Goal: Check status: Check status

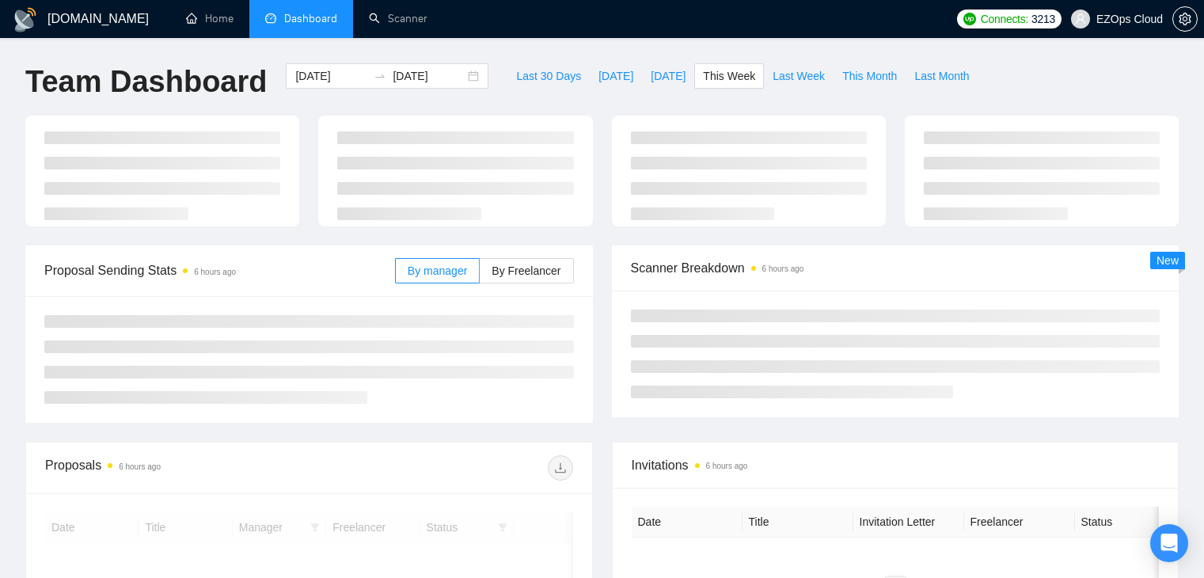
type input "[DATE]"
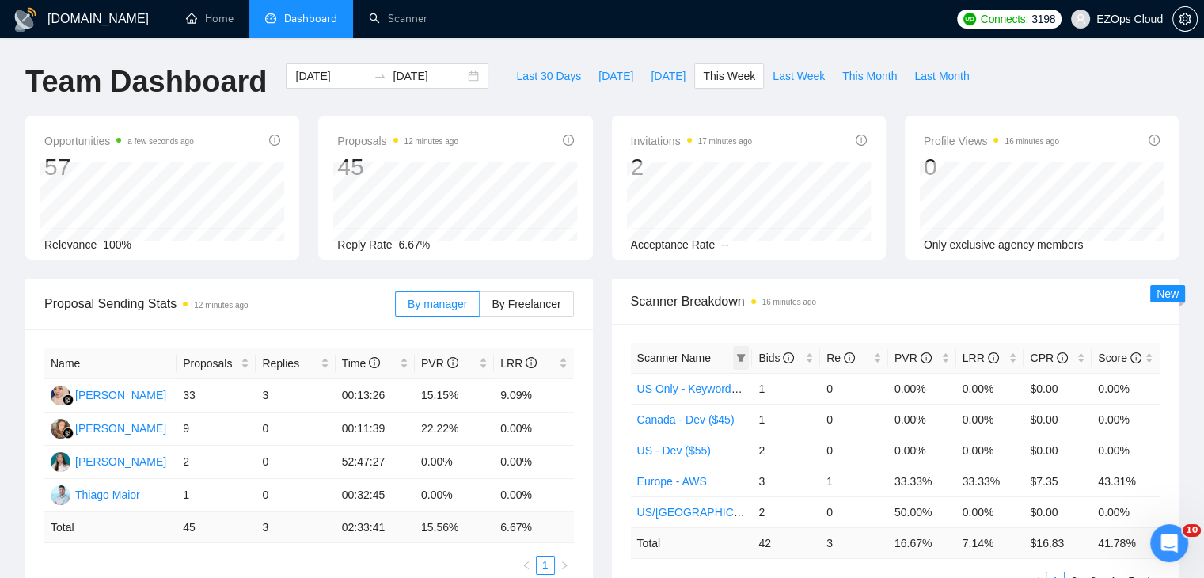
click at [740, 353] on icon "filter" at bounding box center [740, 357] width 9 height 9
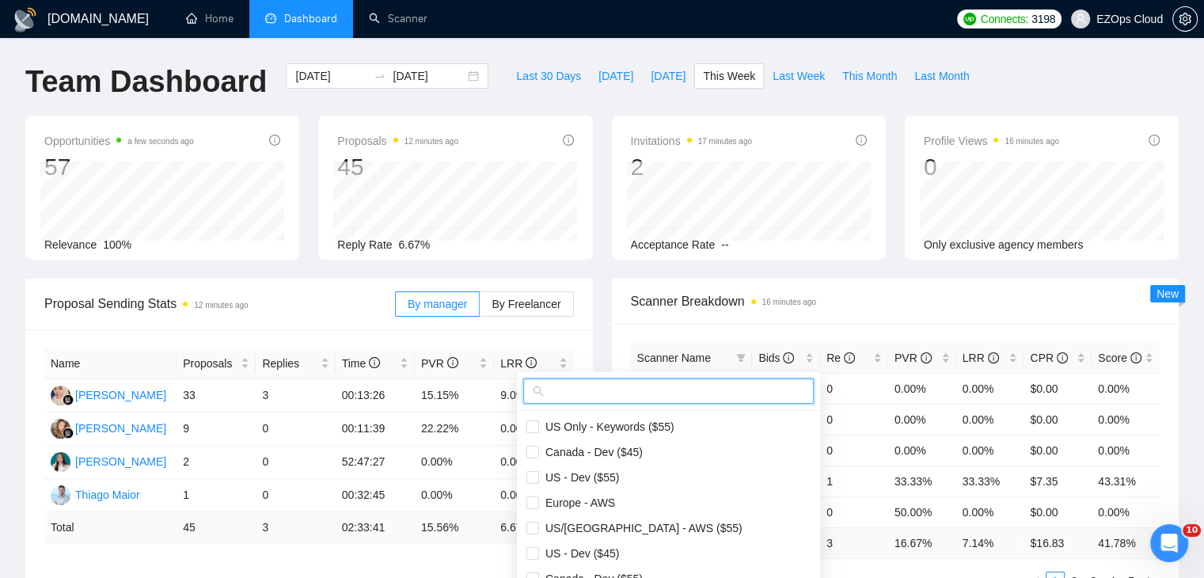
click at [632, 387] on input "text" at bounding box center [675, 390] width 257 height 17
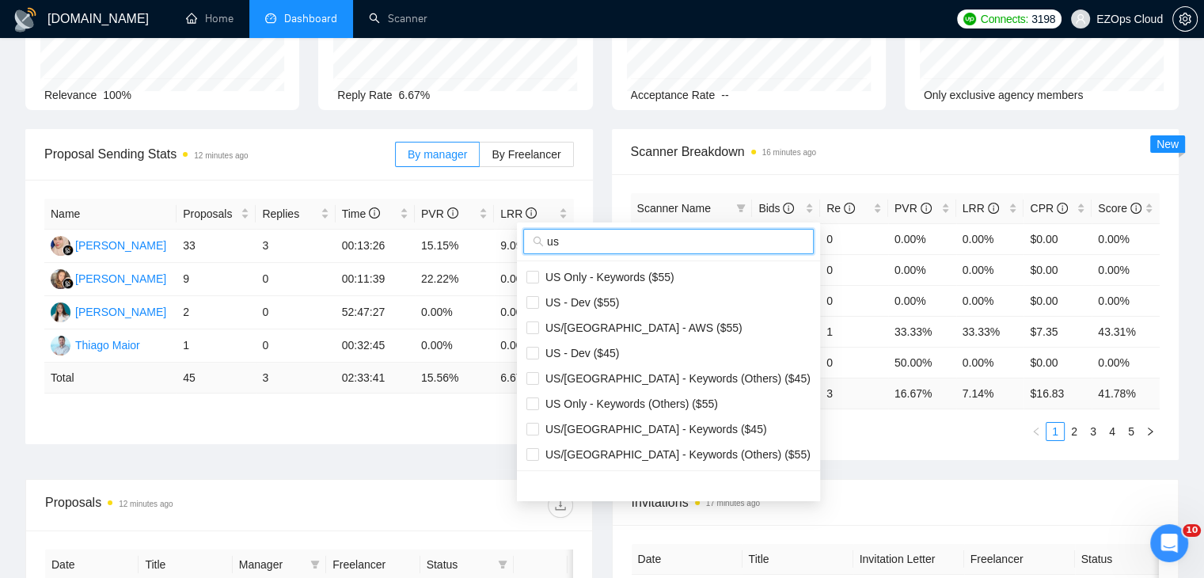
scroll to position [158, 0]
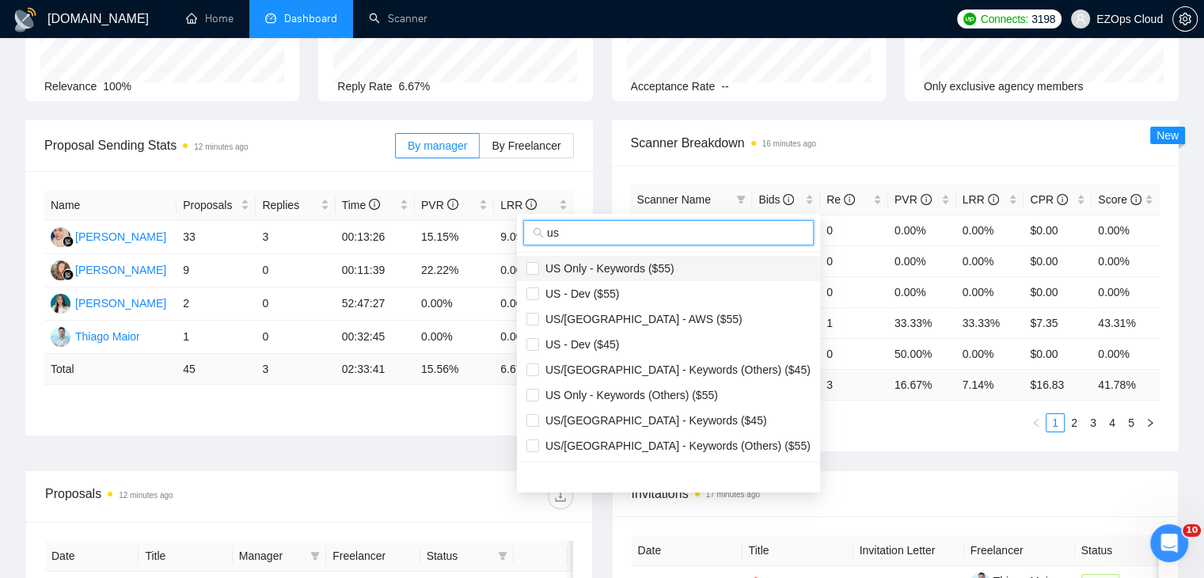
type input "us"
click at [633, 269] on span "US Only - Keywords ($55)" at bounding box center [606, 268] width 135 height 13
checkbox input "true"
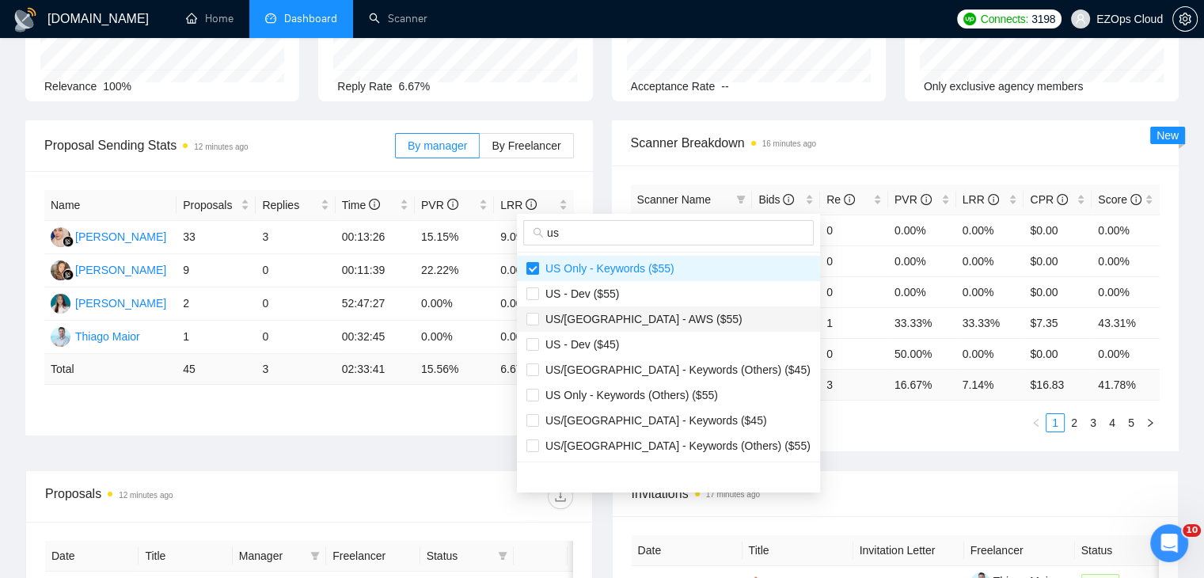
click at [655, 328] on li "US/Canada - AWS ($55)" at bounding box center [668, 318] width 303 height 25
checkbox input "true"
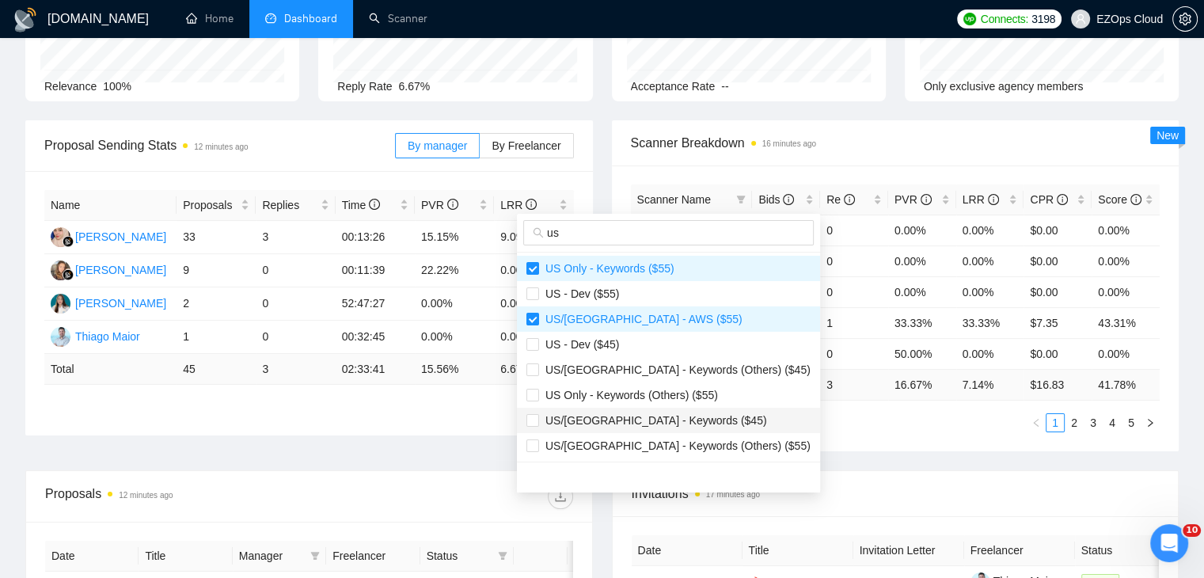
click at [680, 419] on span "US/[GEOGRAPHIC_DATA] - Keywords ($45)" at bounding box center [653, 420] width 228 height 13
checkbox input "true"
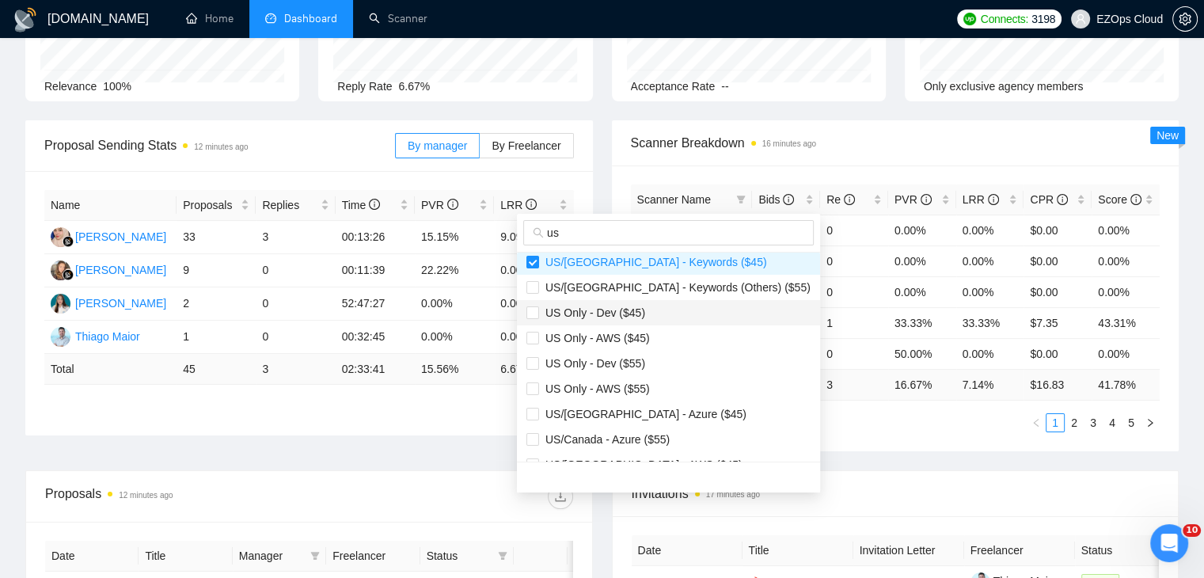
click at [634, 317] on span "US Only - Dev ($45)" at bounding box center [592, 312] width 106 height 13
click at [636, 318] on span "US Only - Dev ($45)" at bounding box center [592, 312] width 106 height 13
checkbox input "false"
click at [643, 336] on span "US Only - AWS ($45)" at bounding box center [594, 338] width 111 height 13
checkbox input "true"
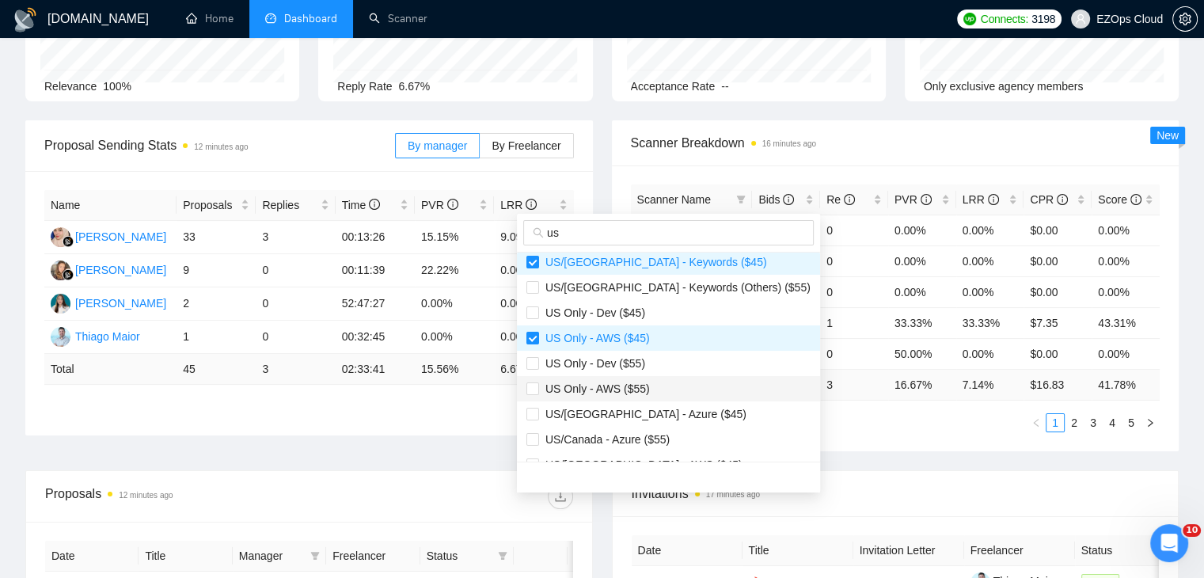
click at [655, 382] on span "US Only - AWS ($55)" at bounding box center [668, 388] width 284 height 17
checkbox input "true"
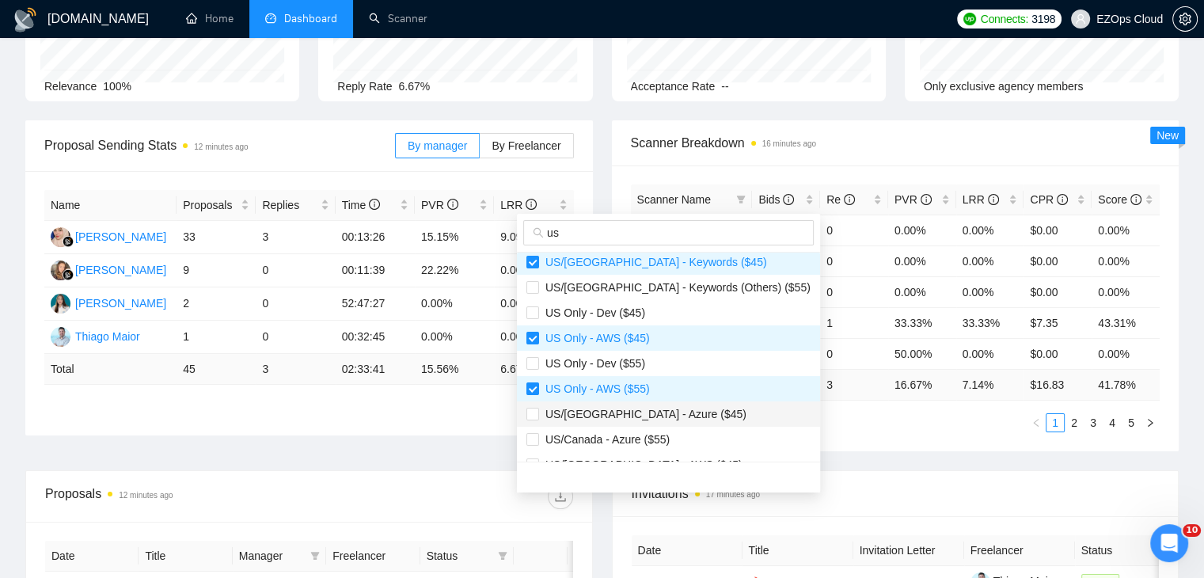
click at [668, 411] on span "US/Canada - Azure ($45)" at bounding box center [668, 413] width 284 height 17
checkbox input "true"
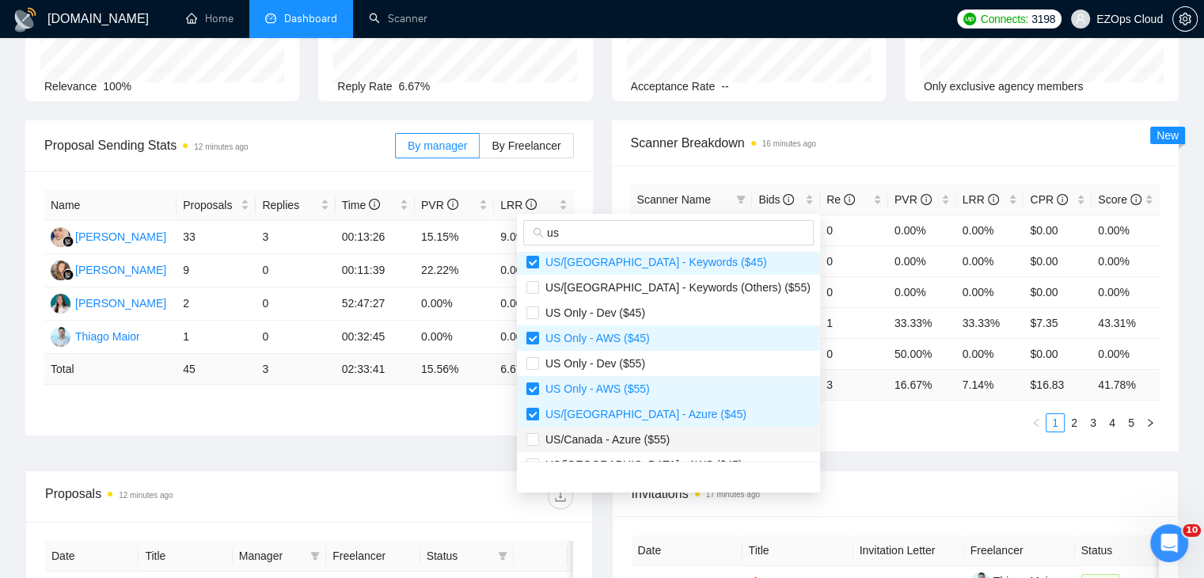
click at [675, 442] on span "US/Canada - Azure ($55)" at bounding box center [668, 439] width 284 height 17
checkbox input "true"
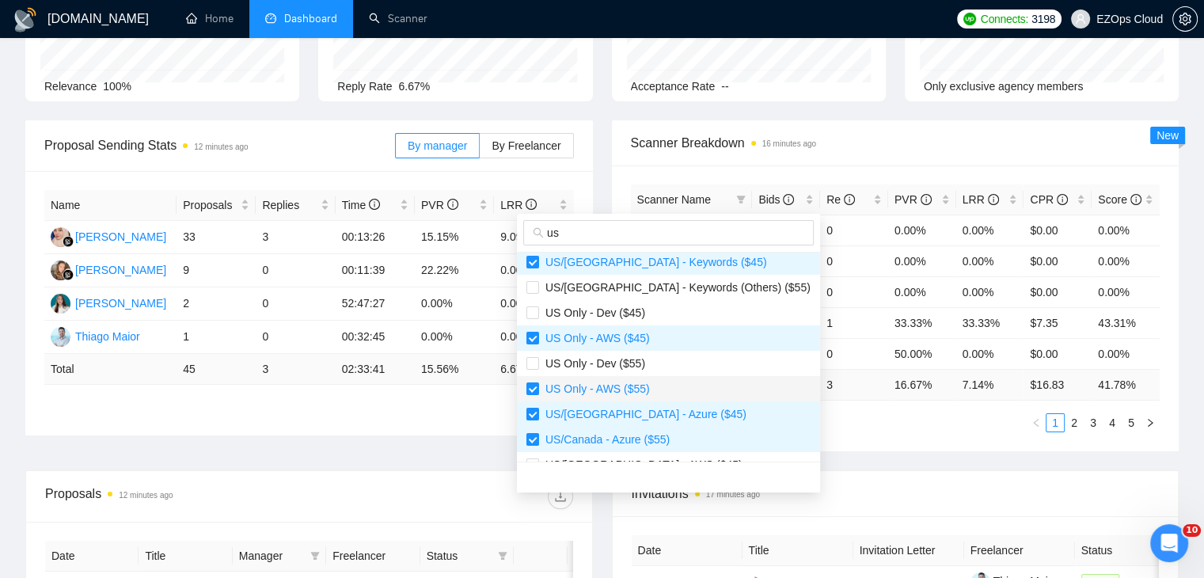
scroll to position [253, 0]
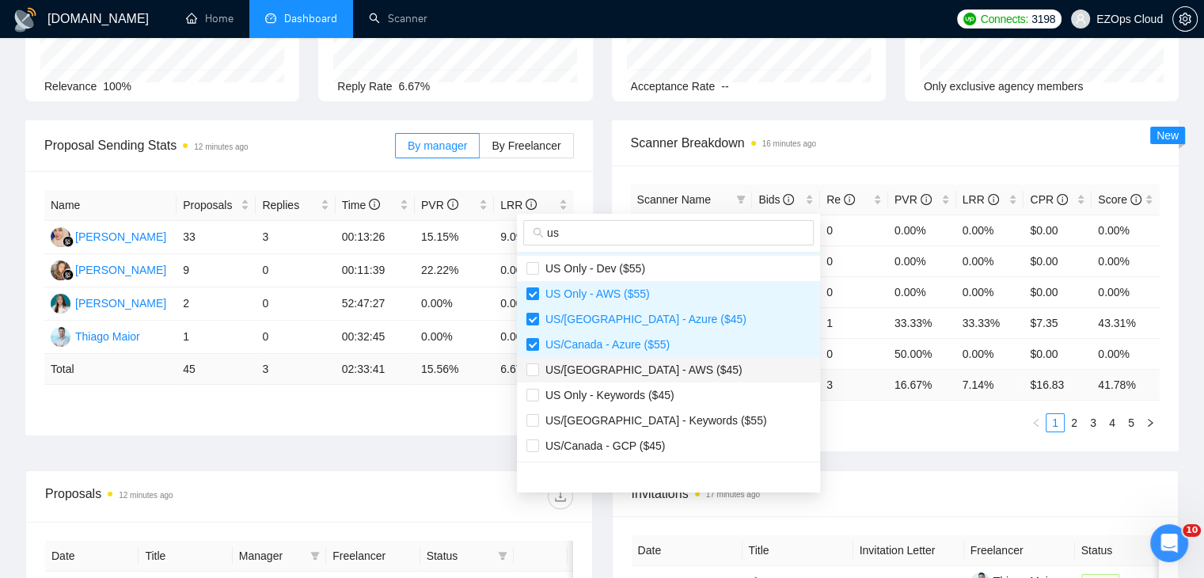
click at [651, 373] on span "US/Canada - AWS ($45)" at bounding box center [640, 369] width 203 height 13
checkbox input "true"
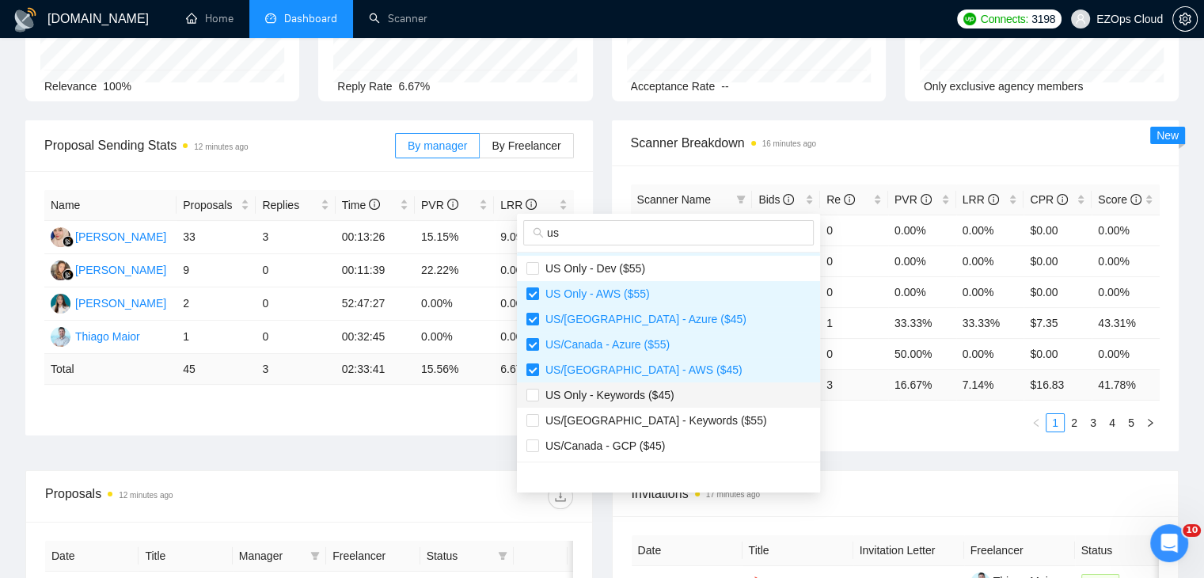
click at [666, 403] on li "US Only - Keywords ($45)" at bounding box center [668, 394] width 303 height 25
checkbox input "true"
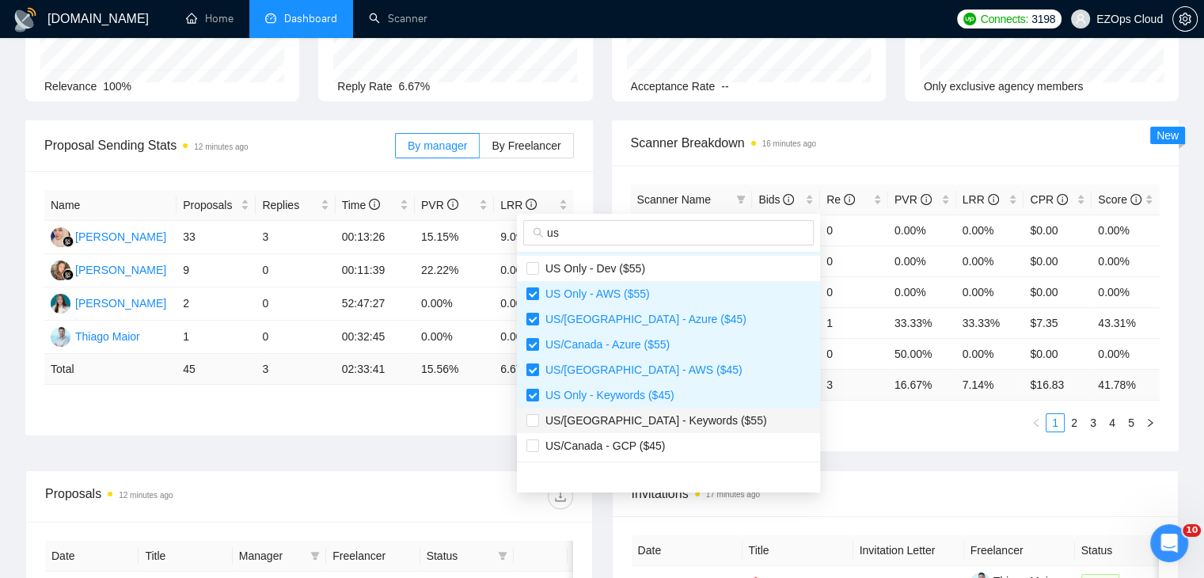
click at [676, 426] on span "US/Canada - Keywords ($55)" at bounding box center [653, 420] width 228 height 13
checkbox input "true"
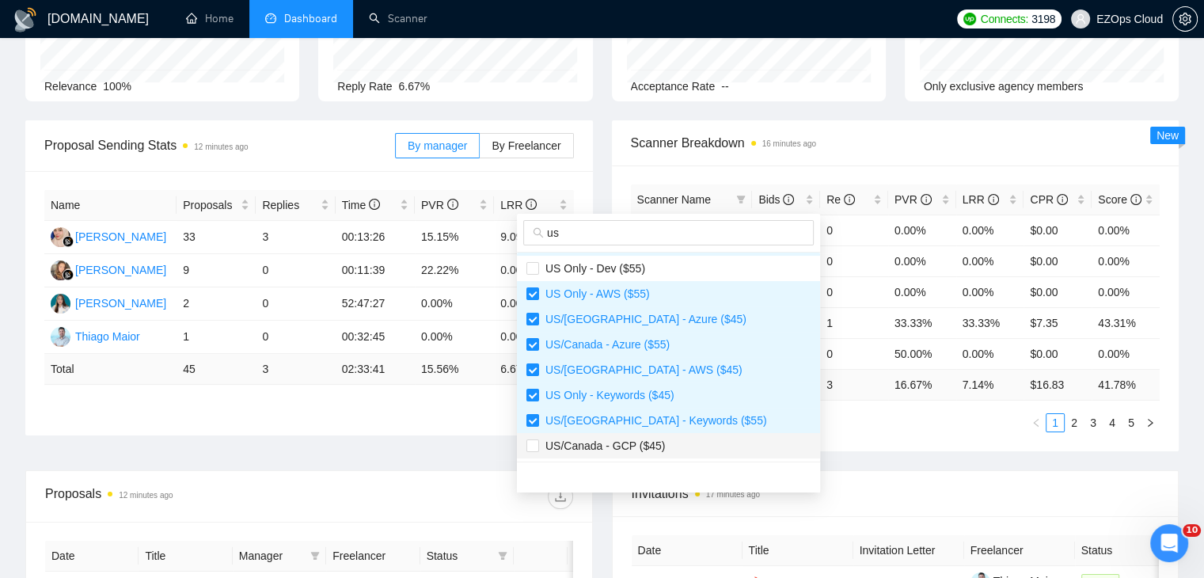
click at [674, 437] on span "US/Canada - GCP ($45)" at bounding box center [668, 445] width 284 height 17
checkbox input "true"
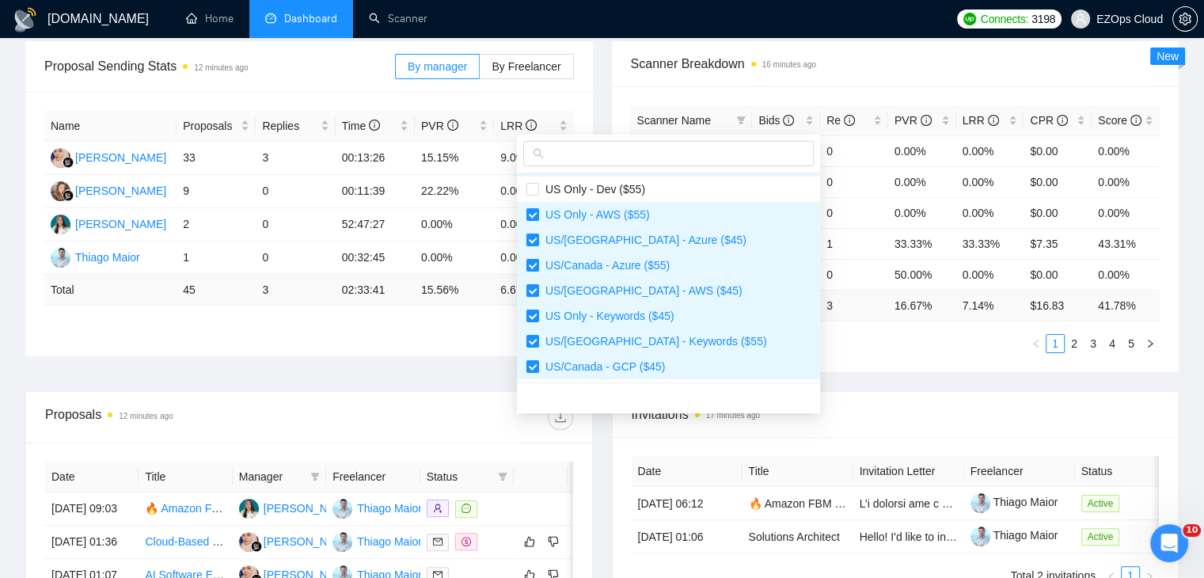
click at [814, 423] on div "Invitations 17 minutes ago" at bounding box center [896, 414] width 528 height 45
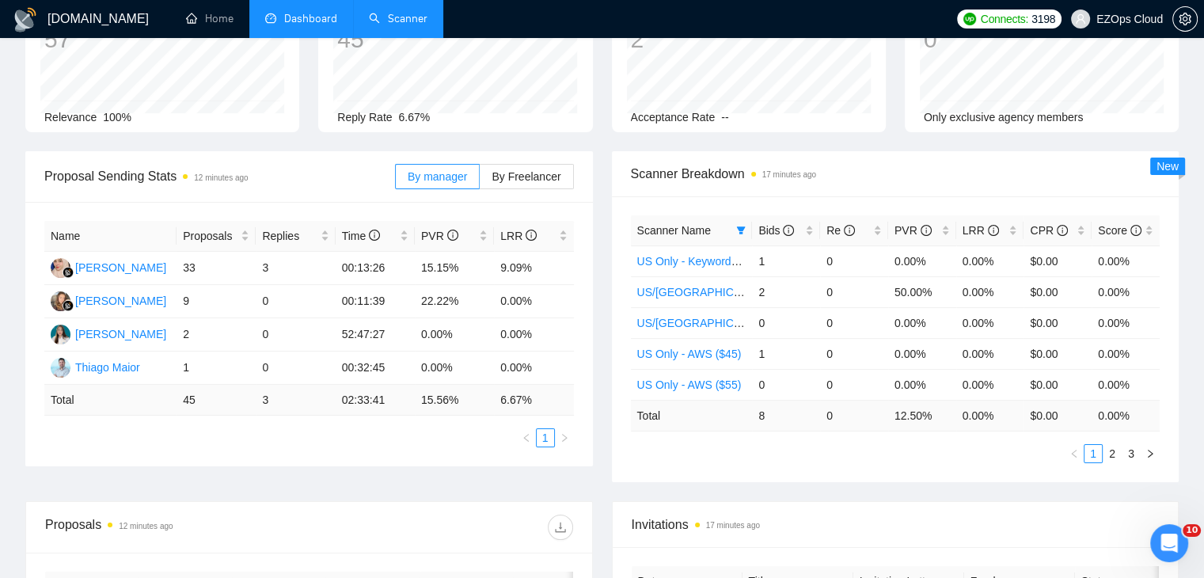
scroll to position [0, 0]
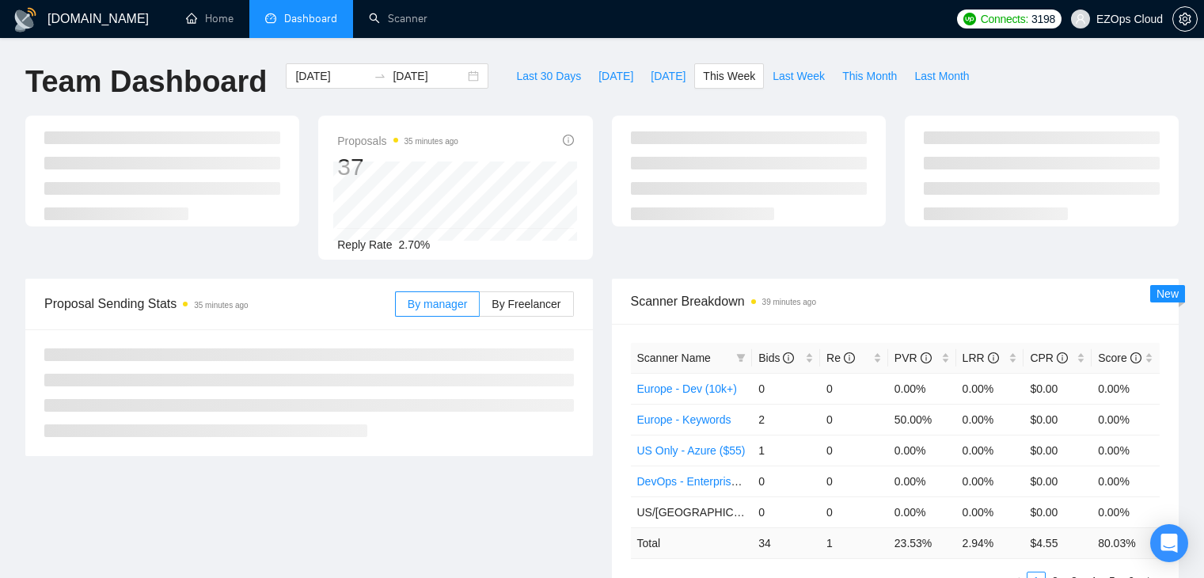
type input "[DATE]"
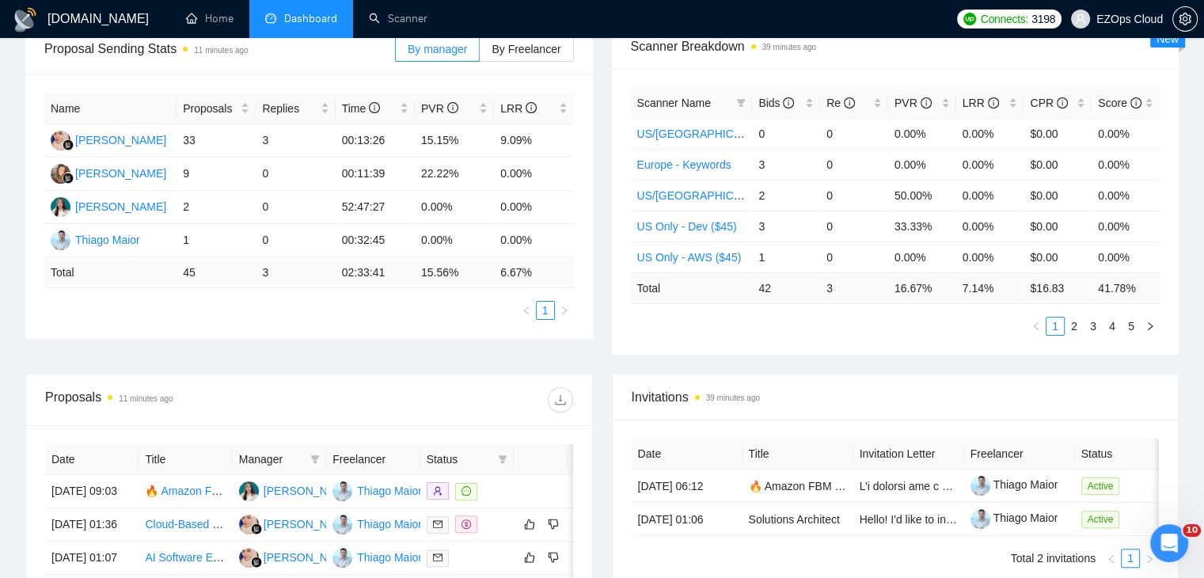
scroll to position [158, 0]
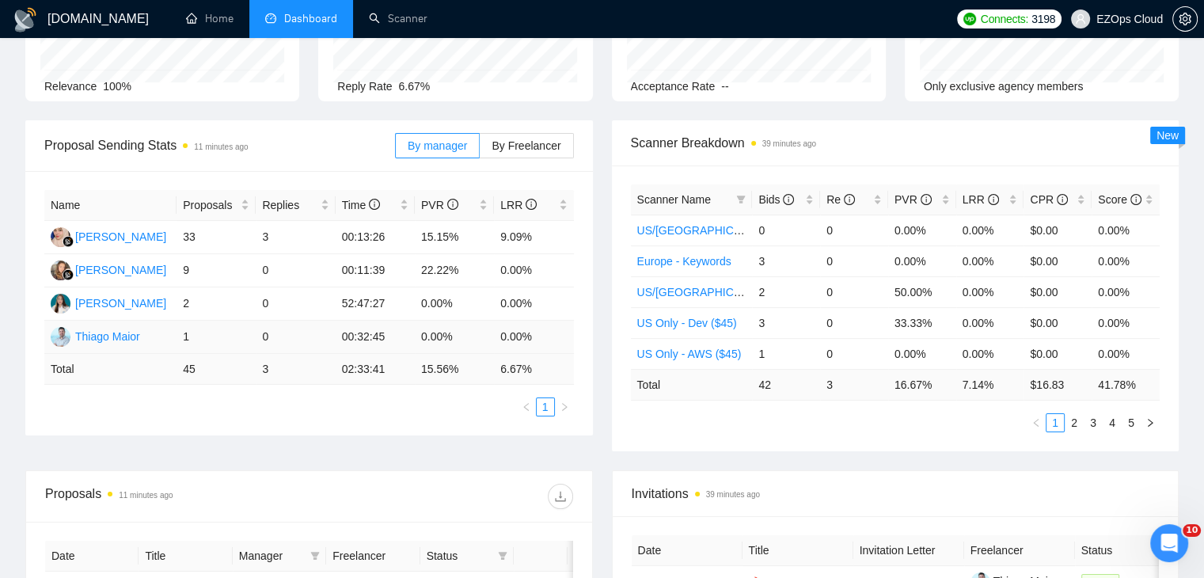
click at [212, 336] on td "1" at bounding box center [216, 337] width 79 height 33
click at [205, 336] on td "1" at bounding box center [216, 337] width 79 height 33
click at [453, 331] on td "0.00%" at bounding box center [454, 337] width 79 height 33
click at [123, 333] on div "Thiago Maior" at bounding box center [107, 336] width 65 height 17
click at [130, 303] on div "[PERSON_NAME]" at bounding box center [120, 302] width 91 height 17
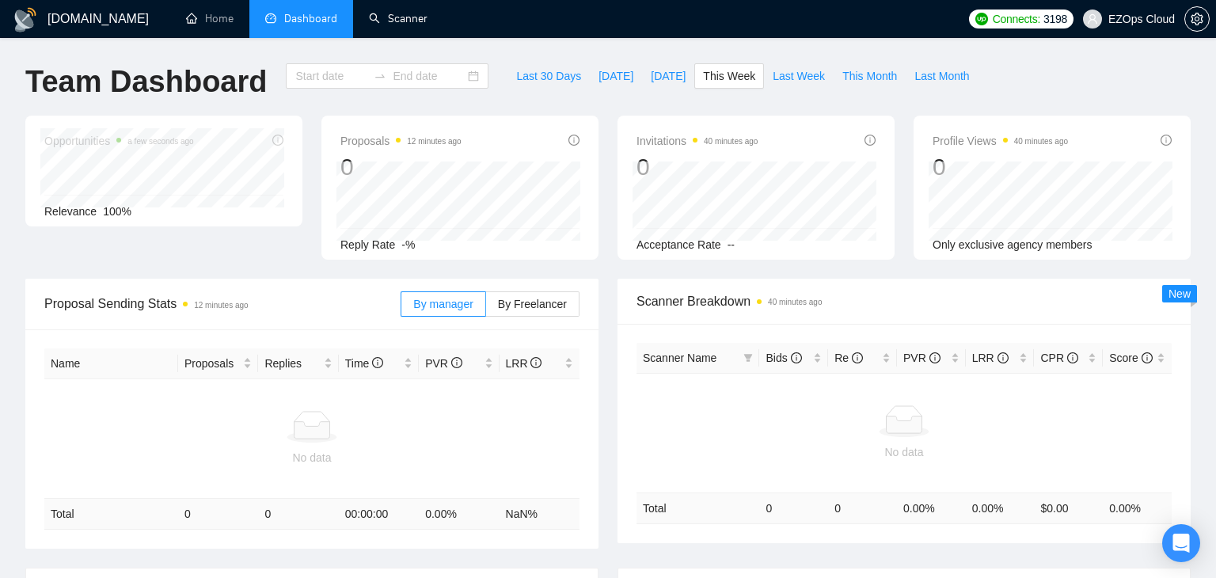
type input "[DATE]"
